Goal: Transaction & Acquisition: Purchase product/service

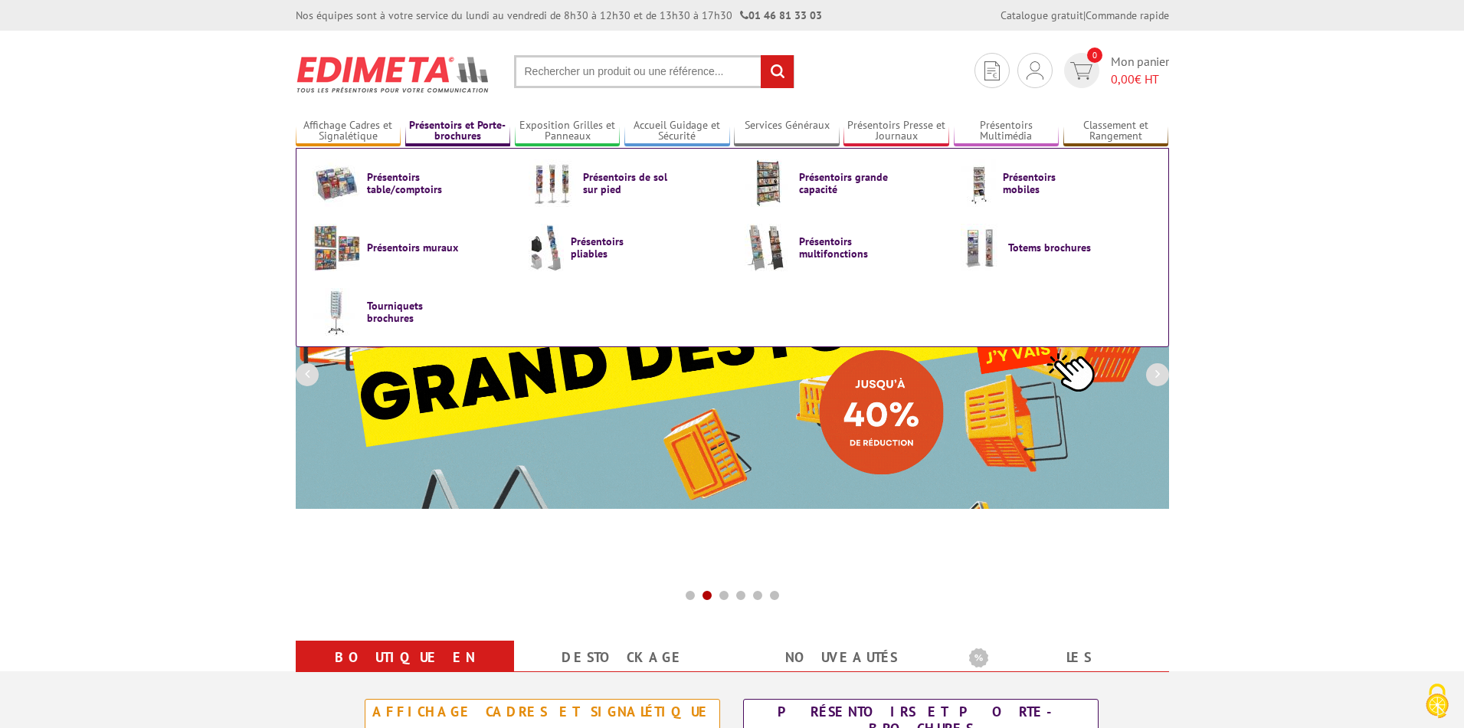
click at [469, 133] on link "Présentoirs et Porte-brochures" at bounding box center [458, 131] width 106 height 25
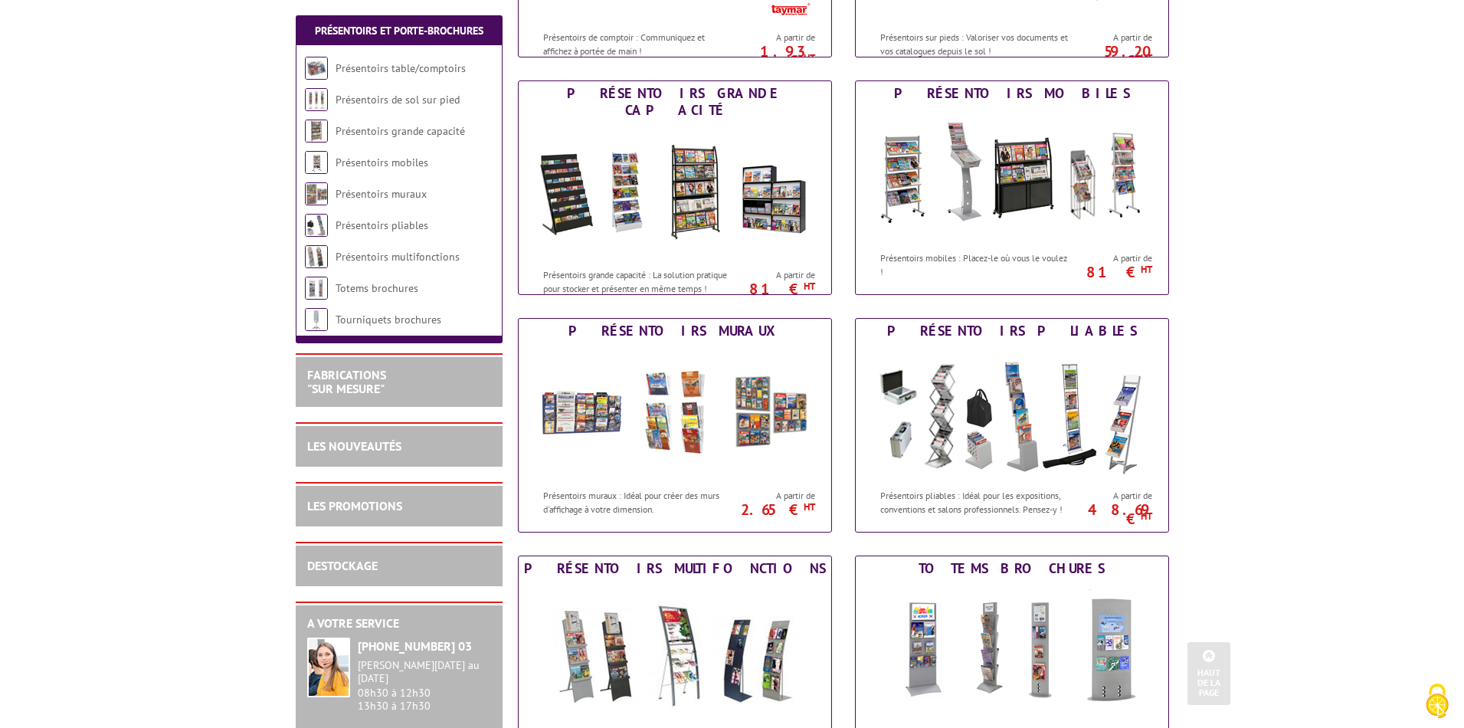
scroll to position [411, 0]
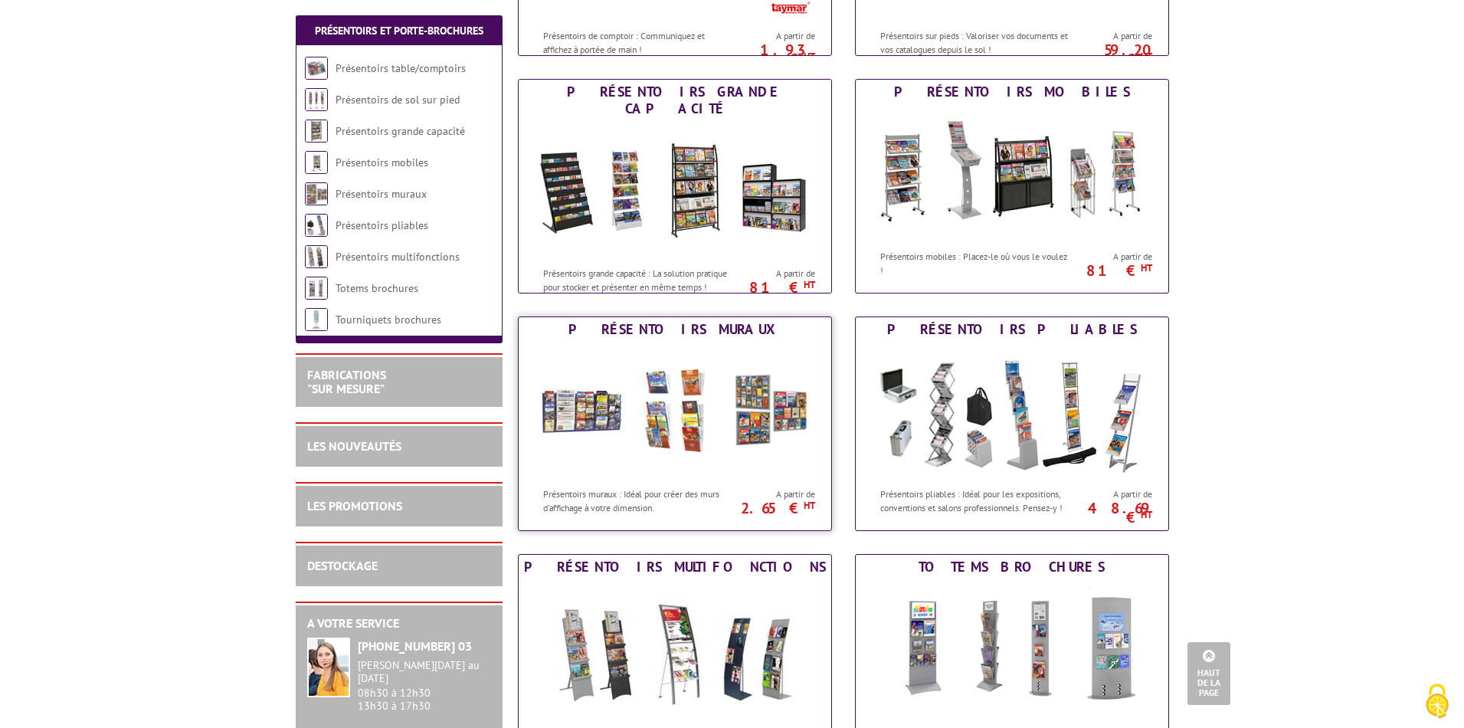
click at [741, 397] on img at bounding box center [674, 411] width 283 height 138
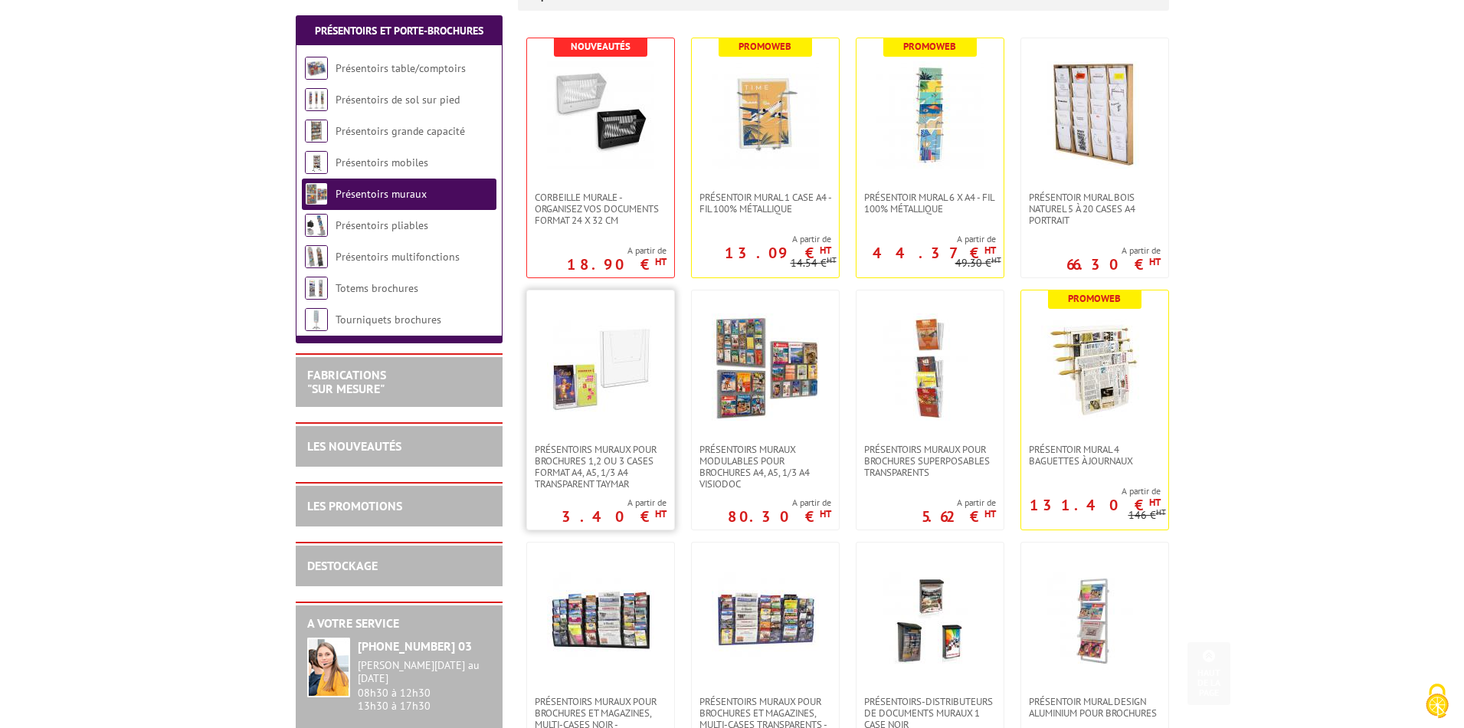
scroll to position [323, 0]
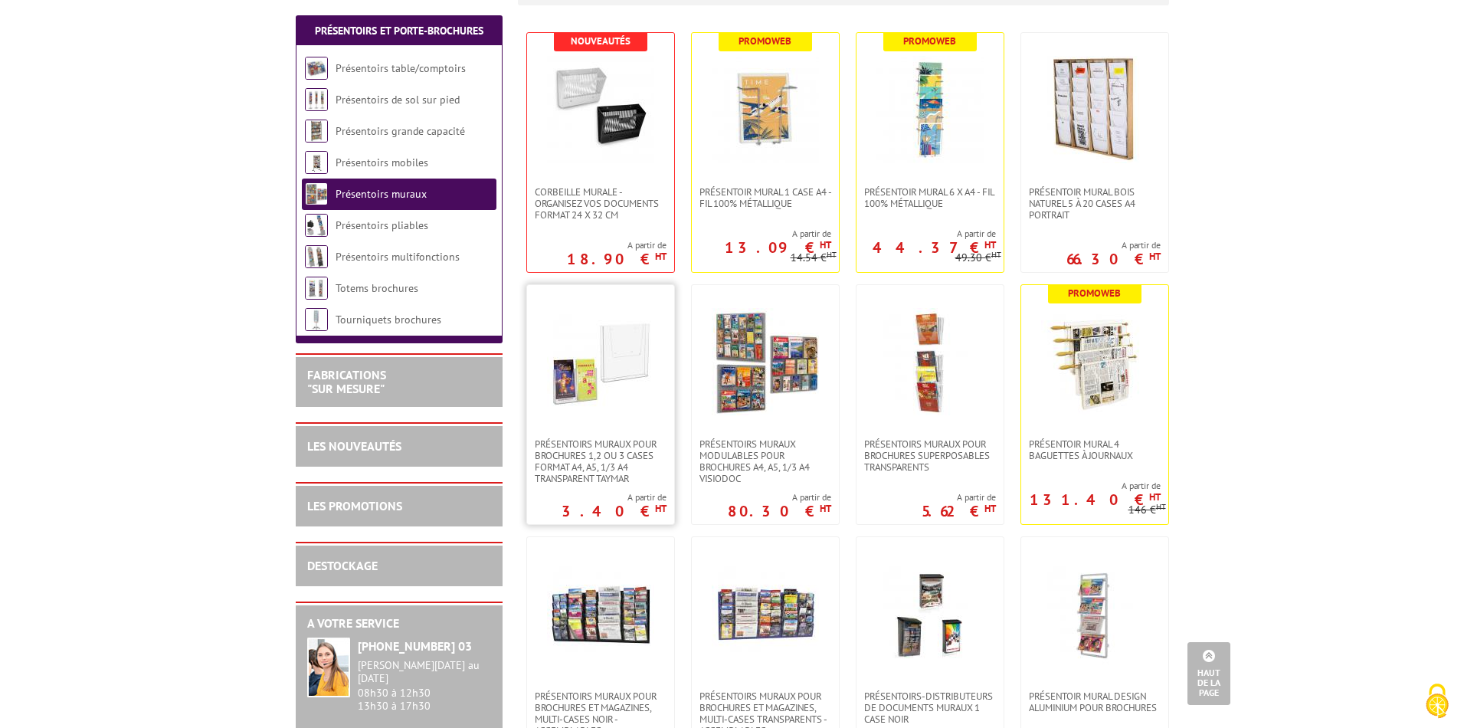
click at [627, 389] on img at bounding box center [600, 361] width 107 height 107
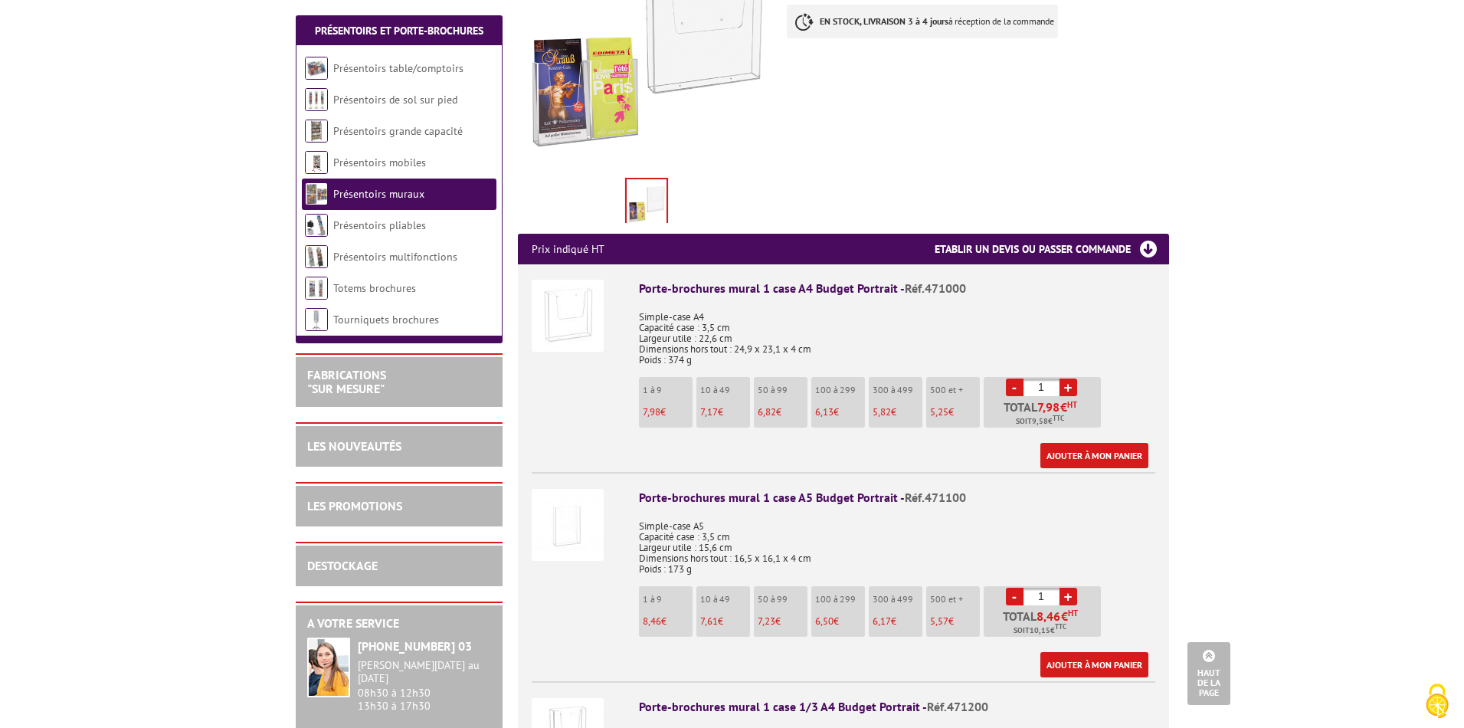
scroll to position [379, 0]
click at [1066, 379] on link "+" at bounding box center [1068, 388] width 18 height 18
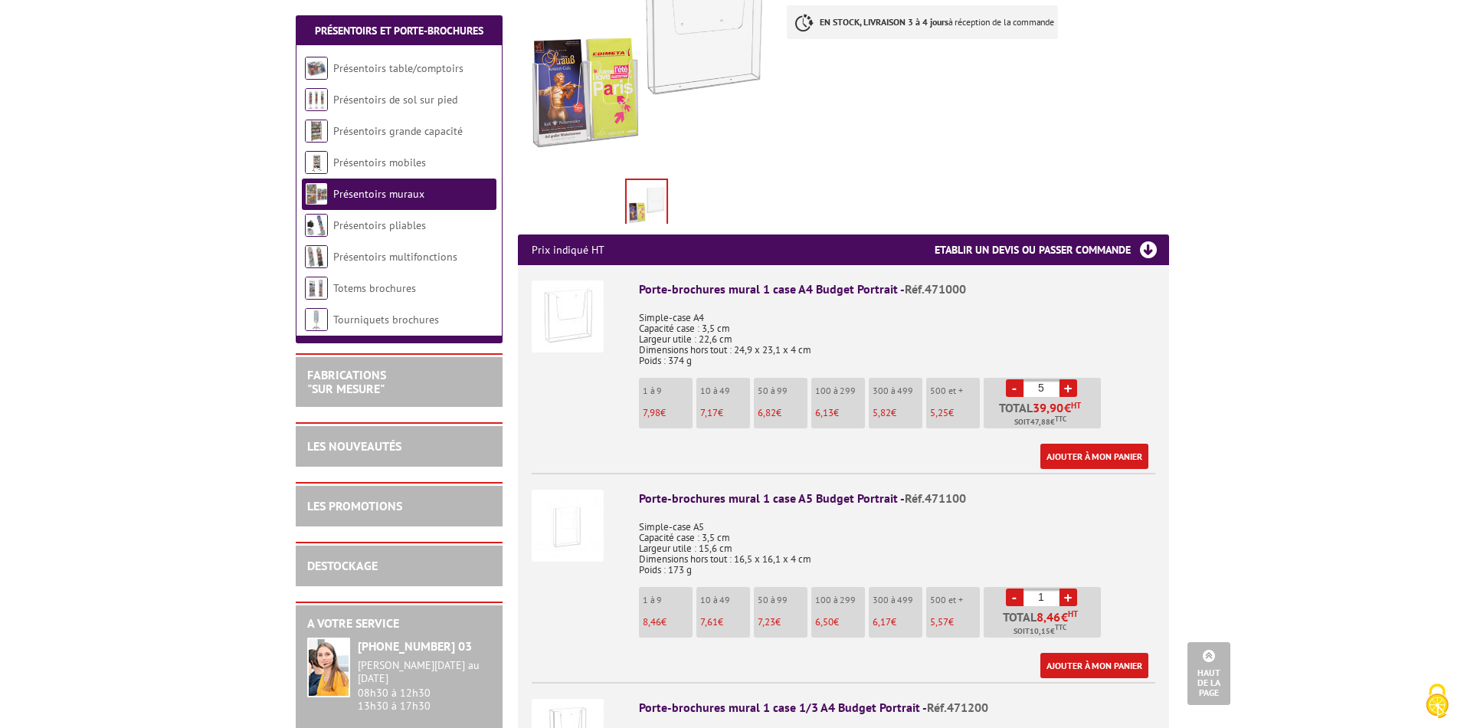
click at [1066, 379] on link "+" at bounding box center [1068, 388] width 18 height 18
type input "6"
click at [1066, 444] on link "Ajouter à mon panier" at bounding box center [1094, 456] width 108 height 25
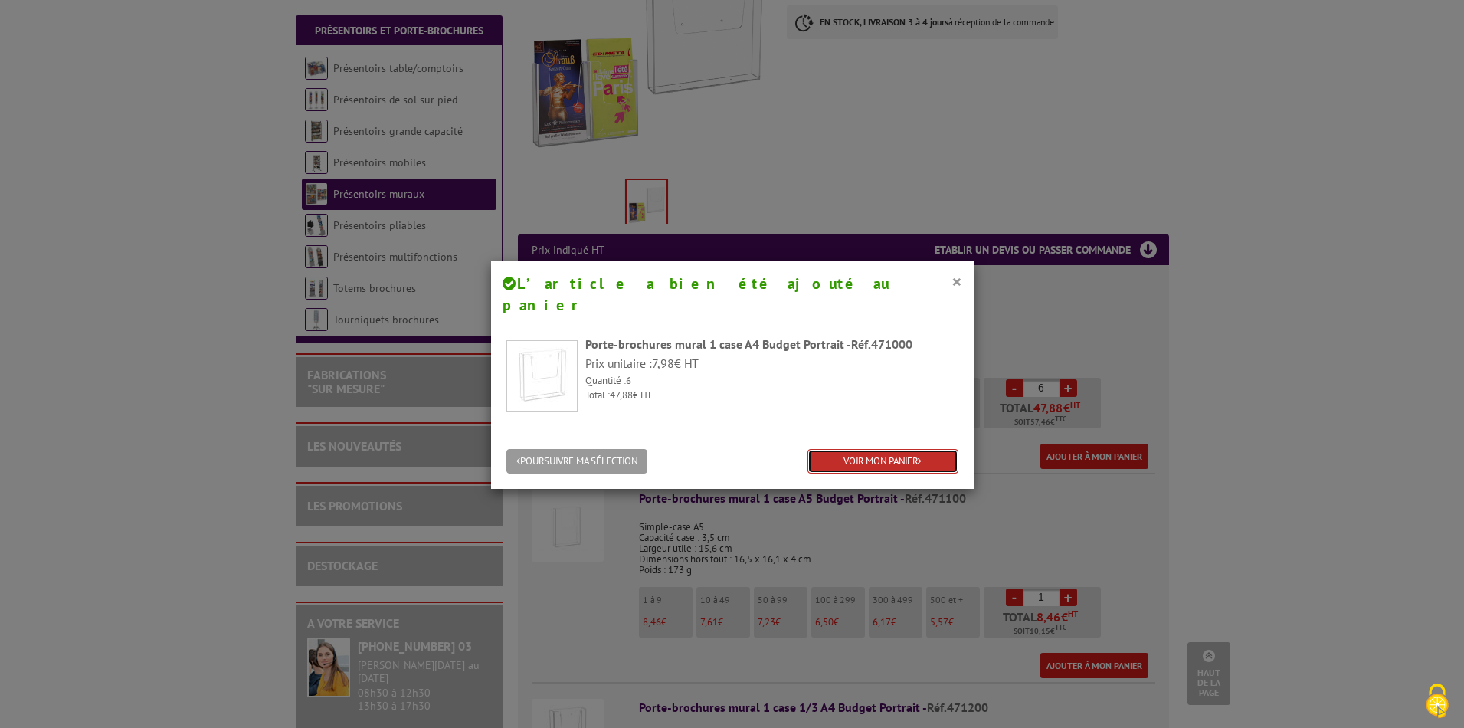
click at [913, 449] on link "VOIR MON PANIER" at bounding box center [882, 461] width 151 height 25
